Goal: Entertainment & Leisure: Browse casually

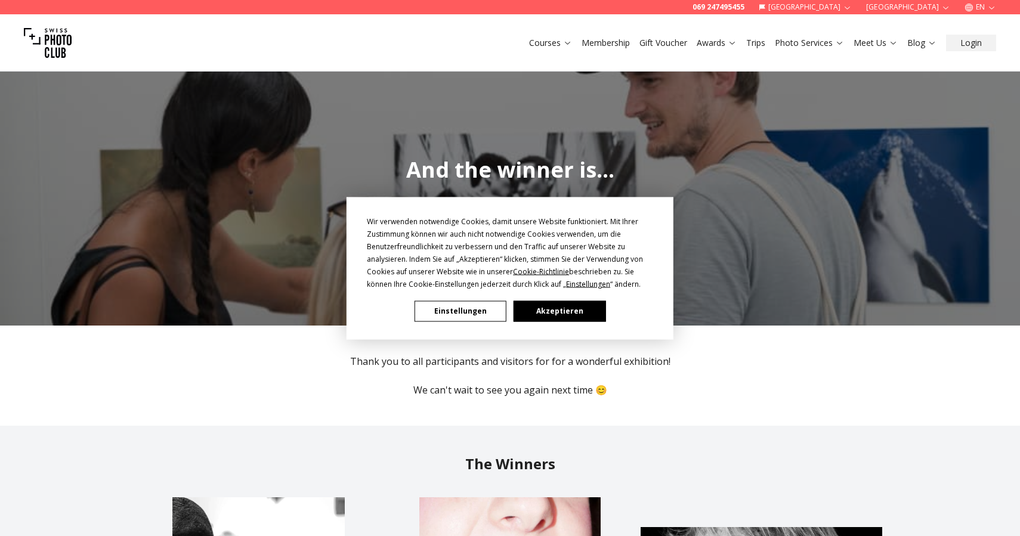
click at [549, 315] on button "Akzeptieren" at bounding box center [559, 311] width 92 height 21
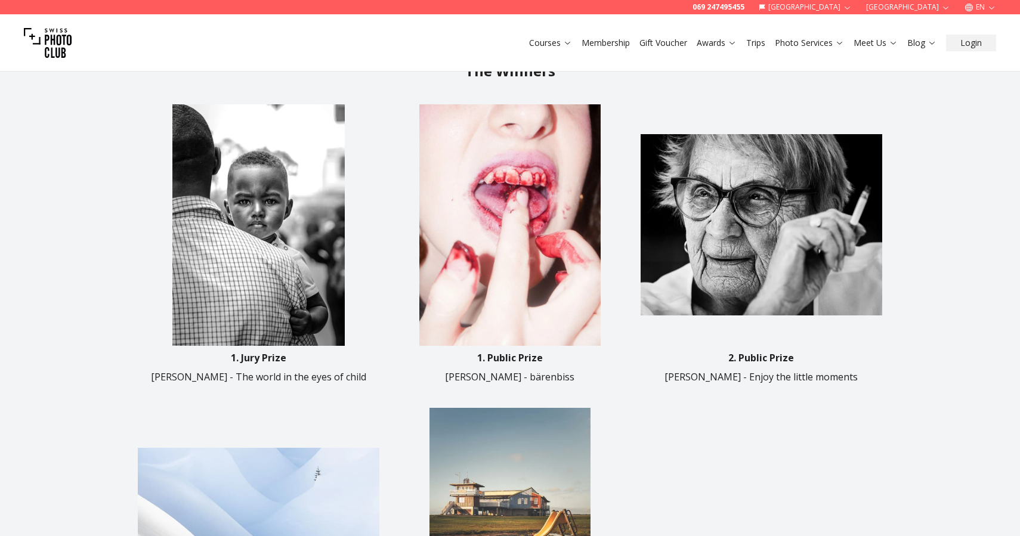
scroll to position [395, 0]
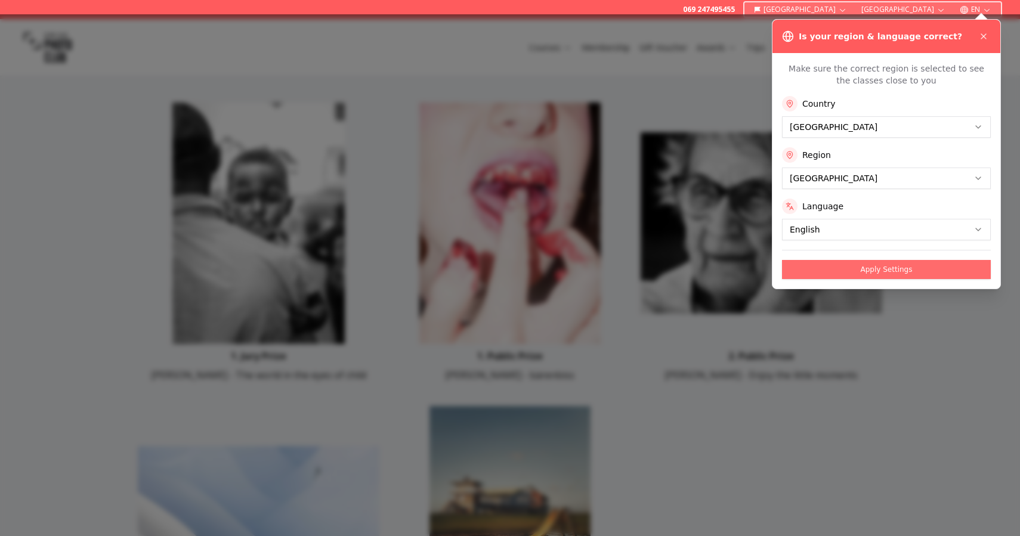
click at [827, 271] on button "Apply Settings" at bounding box center [886, 269] width 209 height 19
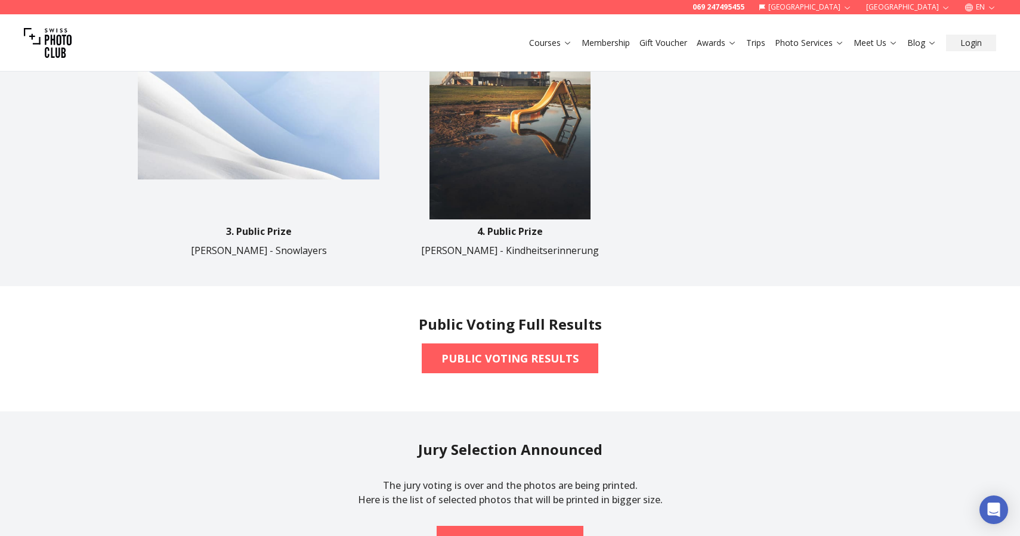
scroll to position [822, 0]
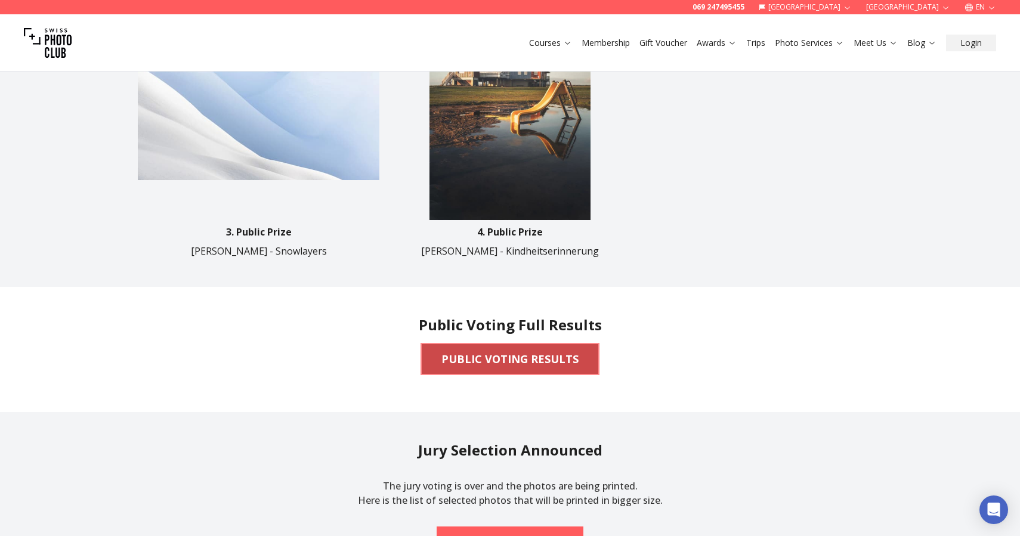
click at [503, 361] on b "PUBLIC VOTING RESULTS" at bounding box center [509, 359] width 137 height 17
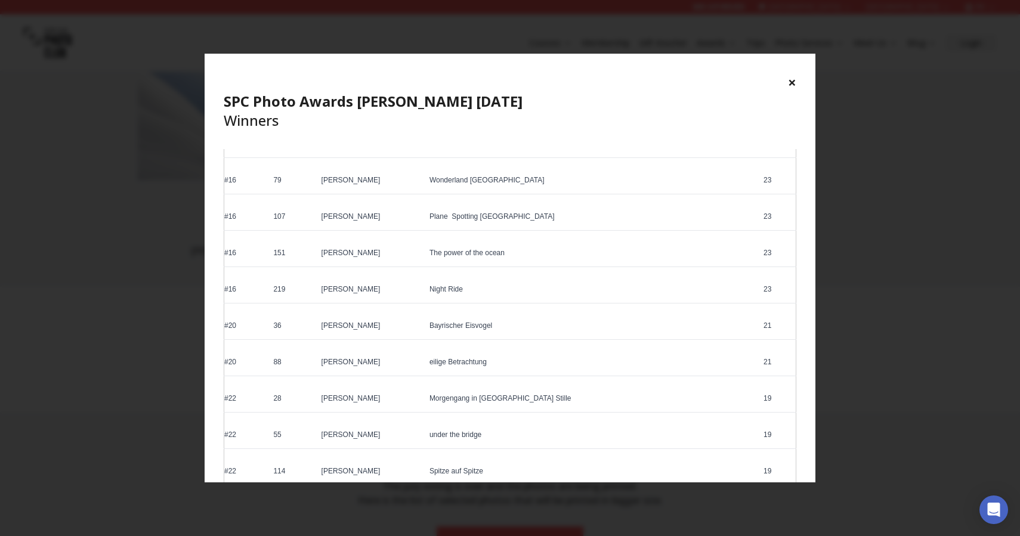
scroll to position [0, 0]
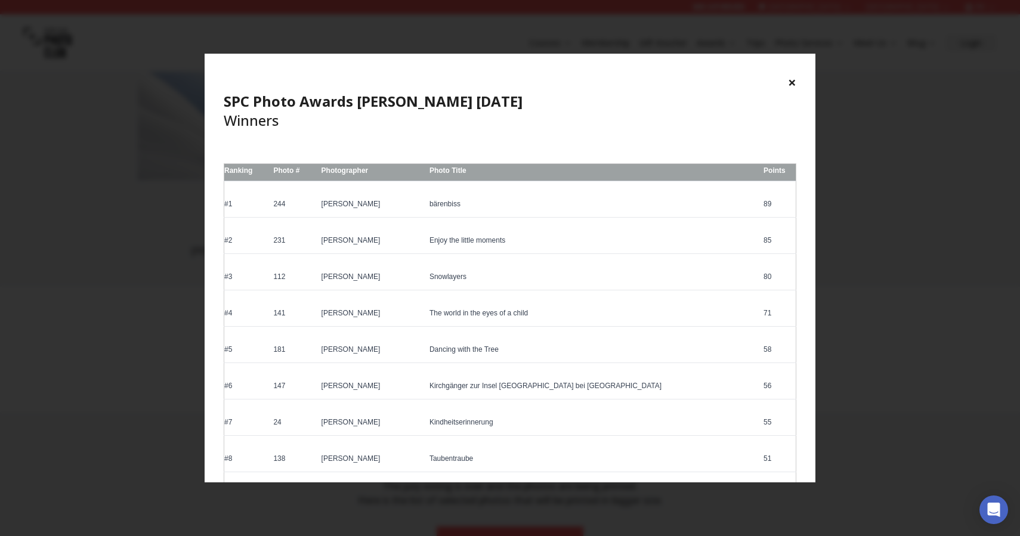
click at [799, 83] on div "× SPC Photo Awards [PERSON_NAME] [DATE] Winners" at bounding box center [510, 101] width 611 height 95
click at [791, 79] on button "×" at bounding box center [792, 82] width 8 height 19
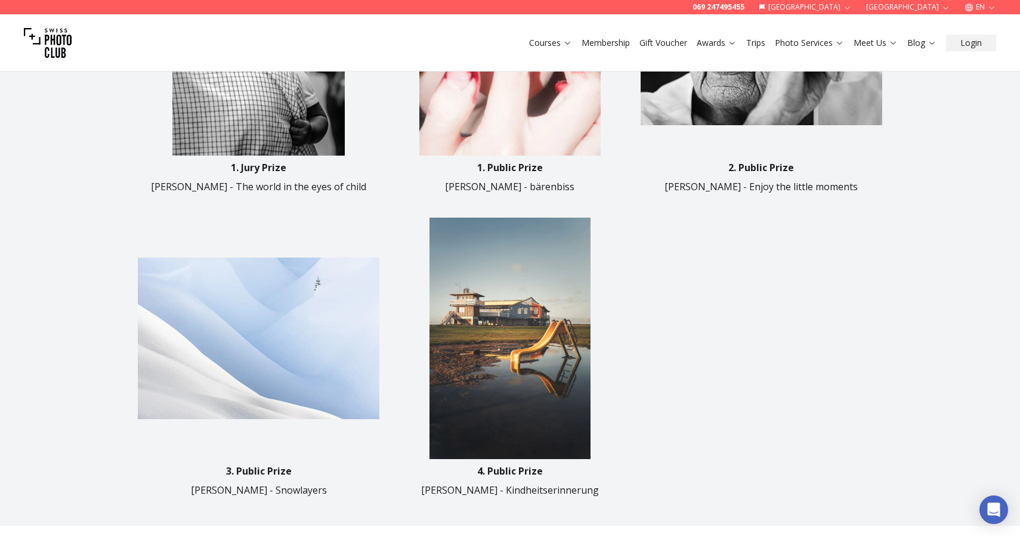
scroll to position [620, 0]
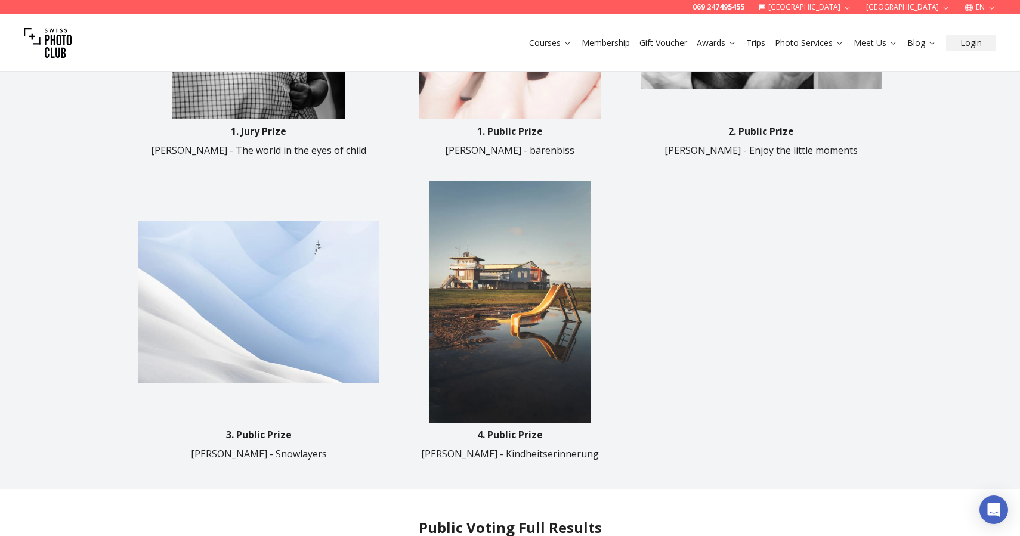
click at [525, 346] on img at bounding box center [509, 301] width 241 height 241
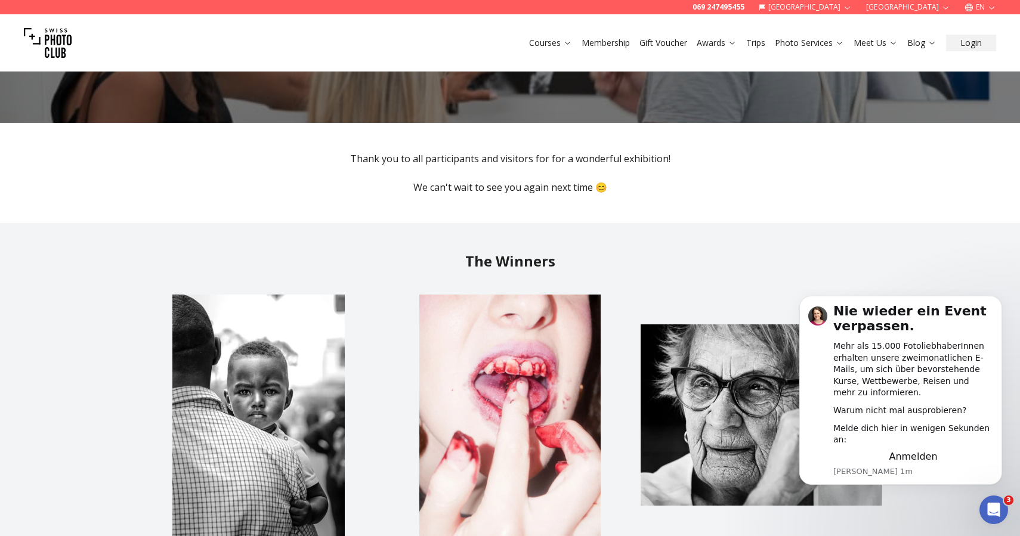
scroll to position [233, 0]
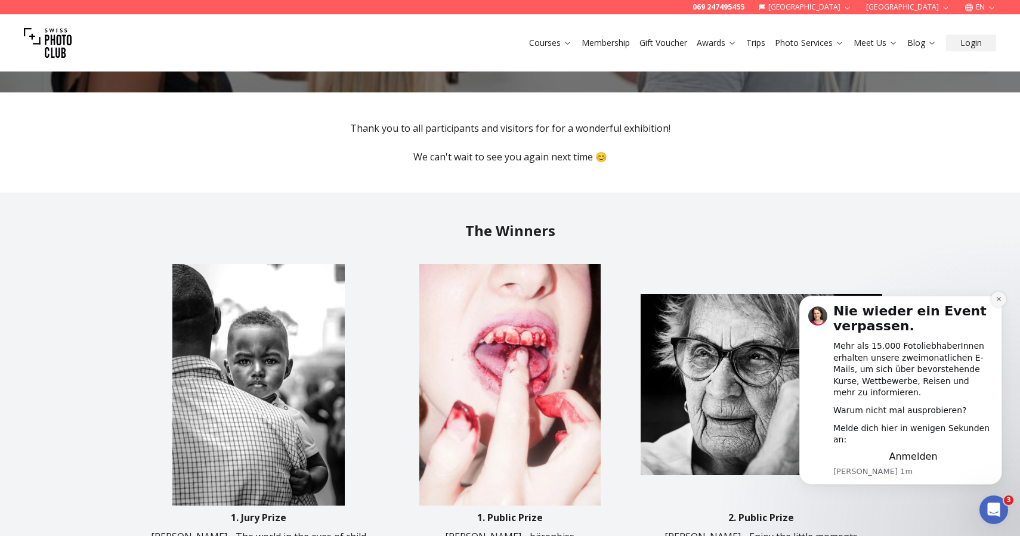
click at [997, 302] on icon "Dismiss notification" at bounding box center [998, 299] width 7 height 7
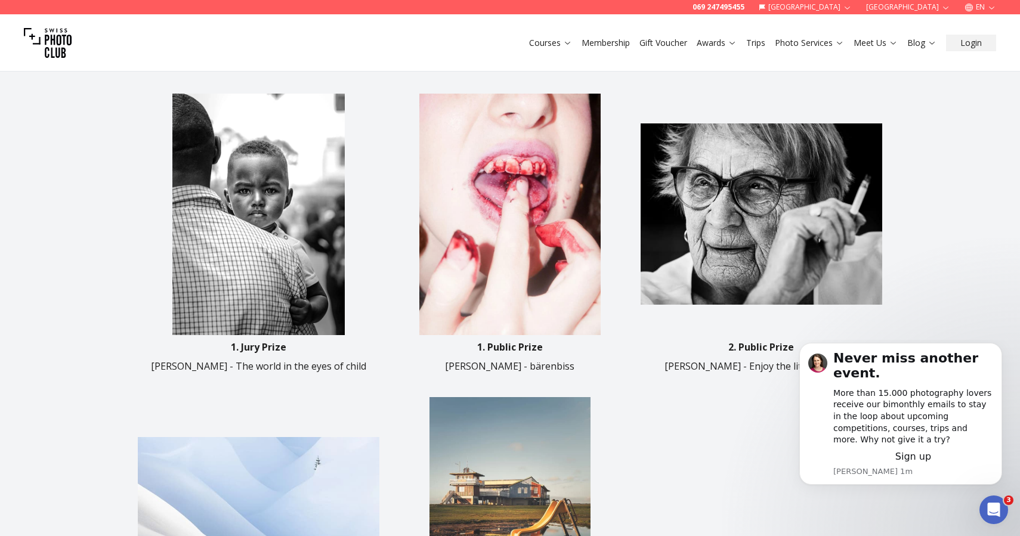
scroll to position [405, 0]
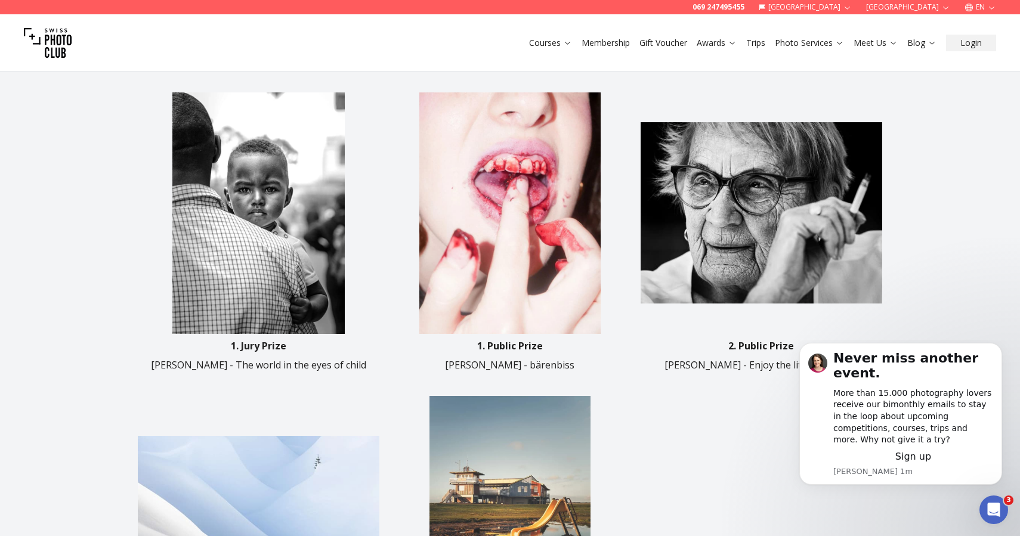
click at [742, 478] on div "1. Jury Prize [PERSON_NAME] - The world in the eyes of child [DEMOGRAPHIC_DATA]…" at bounding box center [510, 382] width 744 height 589
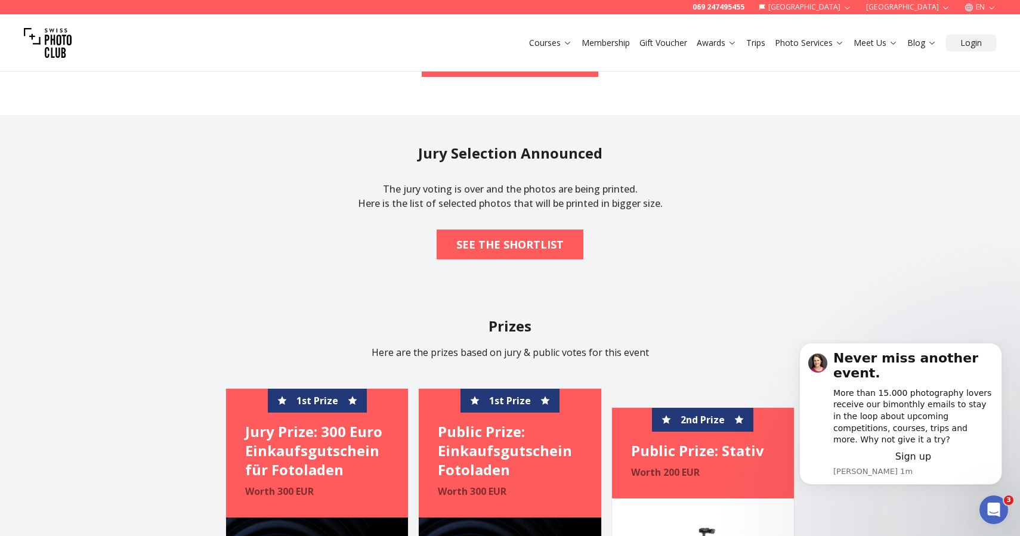
scroll to position [1119, 0]
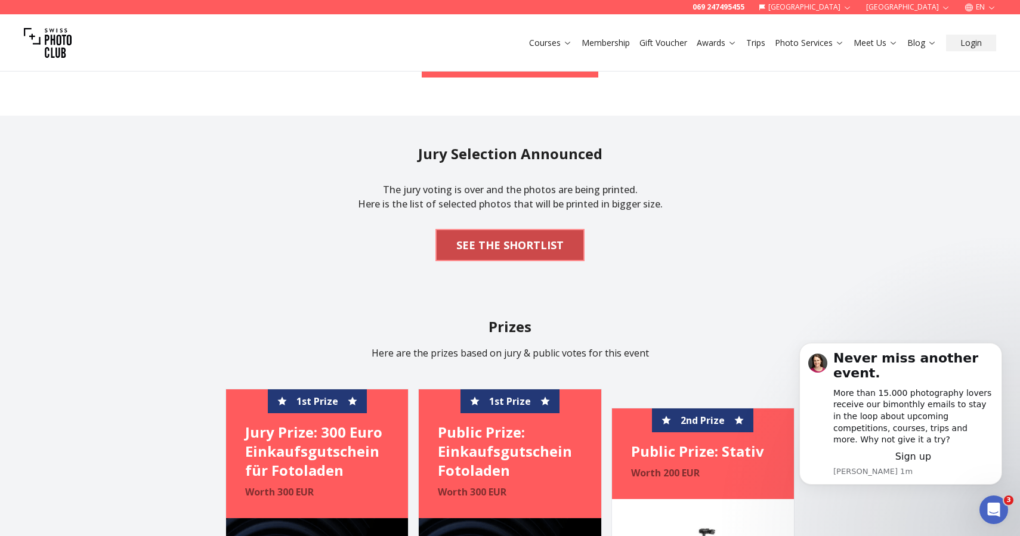
click at [520, 241] on b "SEE THE SHORTLIST" at bounding box center [509, 245] width 107 height 17
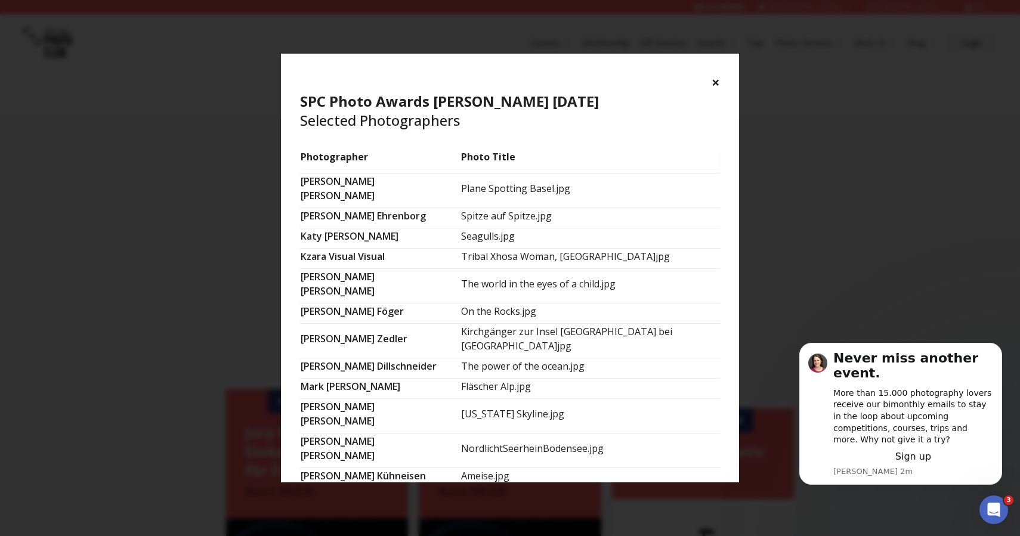
scroll to position [720, 0]
click at [716, 80] on button "×" at bounding box center [715, 82] width 8 height 19
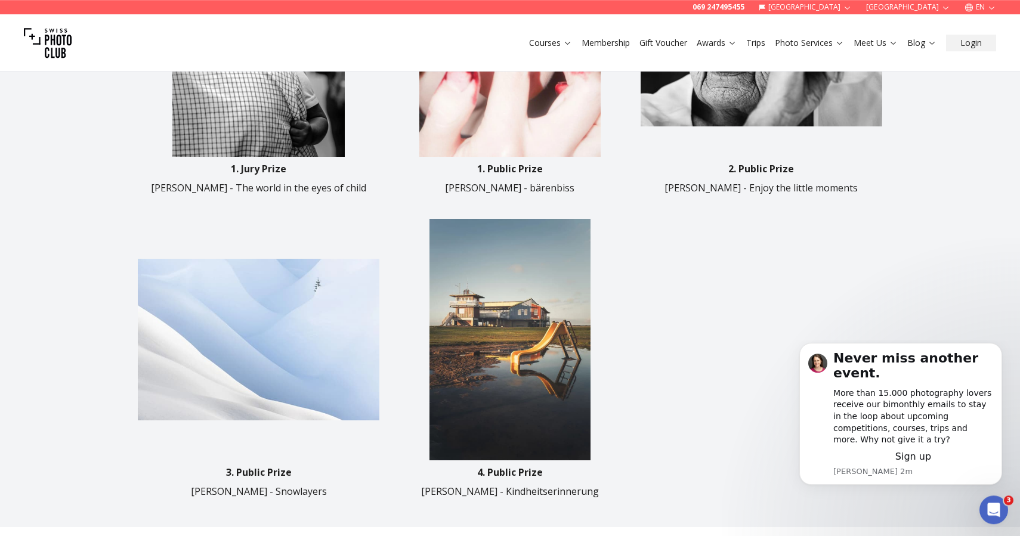
scroll to position [592, 0]
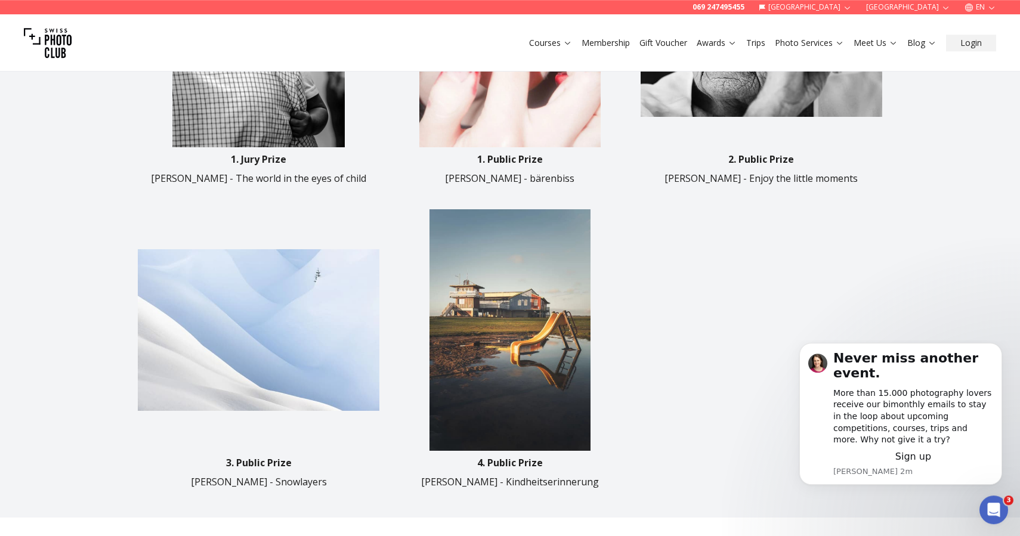
click at [325, 286] on img at bounding box center [258, 329] width 241 height 241
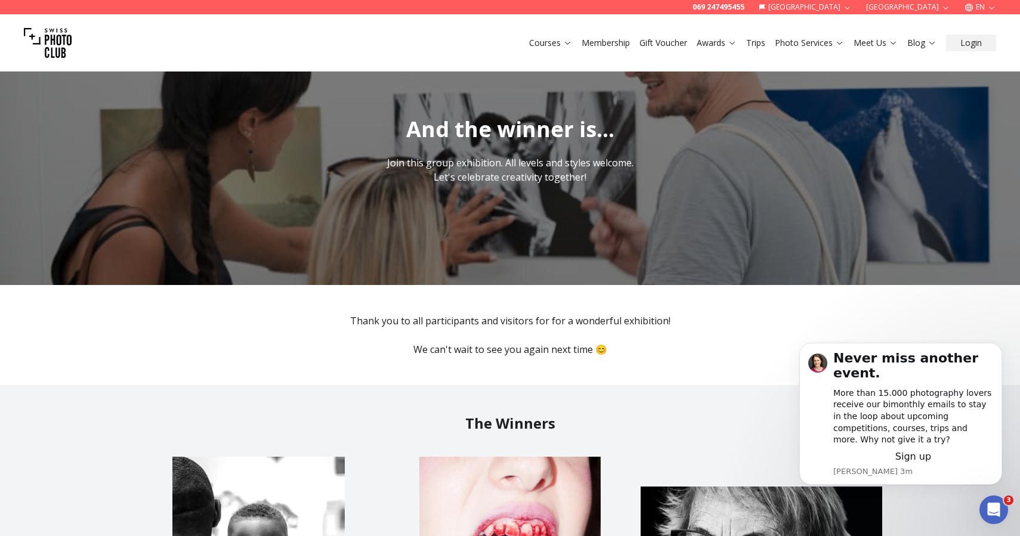
scroll to position [0, 0]
